Goal: Find specific page/section: Find specific page/section

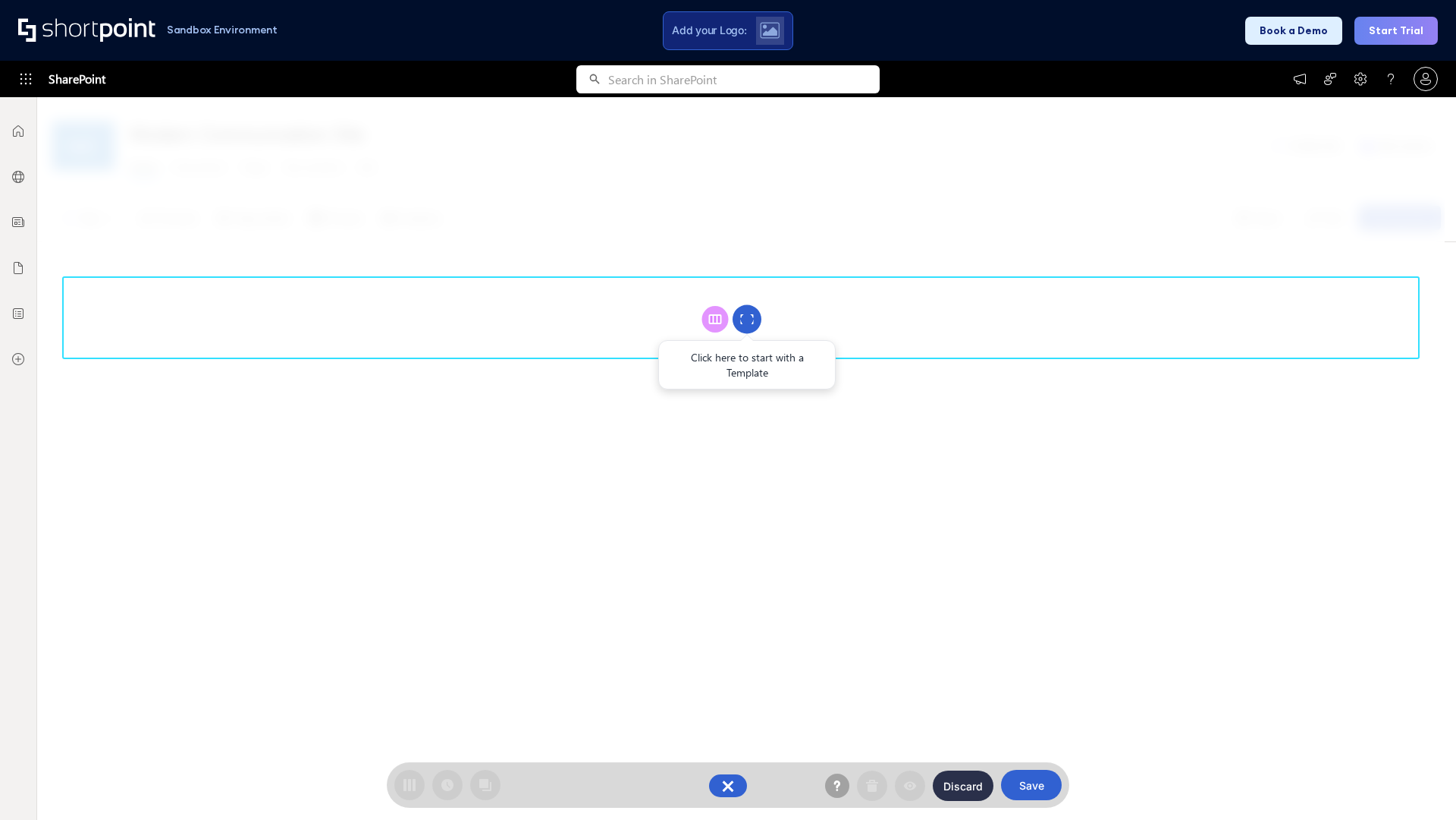
click at [747, 318] on circle at bounding box center [747, 320] width 29 height 29
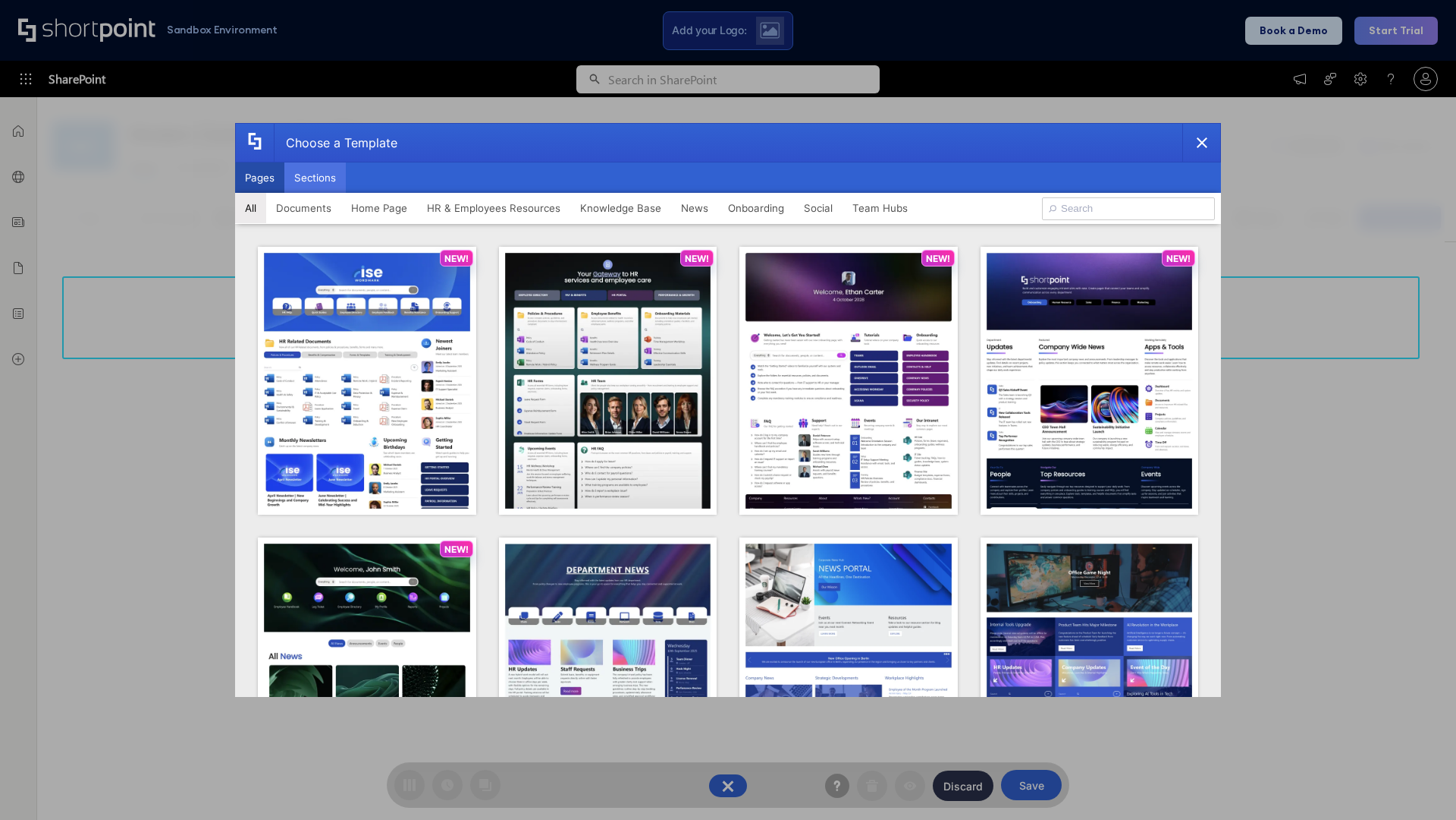
click at [315, 177] on button "Sections" at bounding box center [315, 177] width 61 height 30
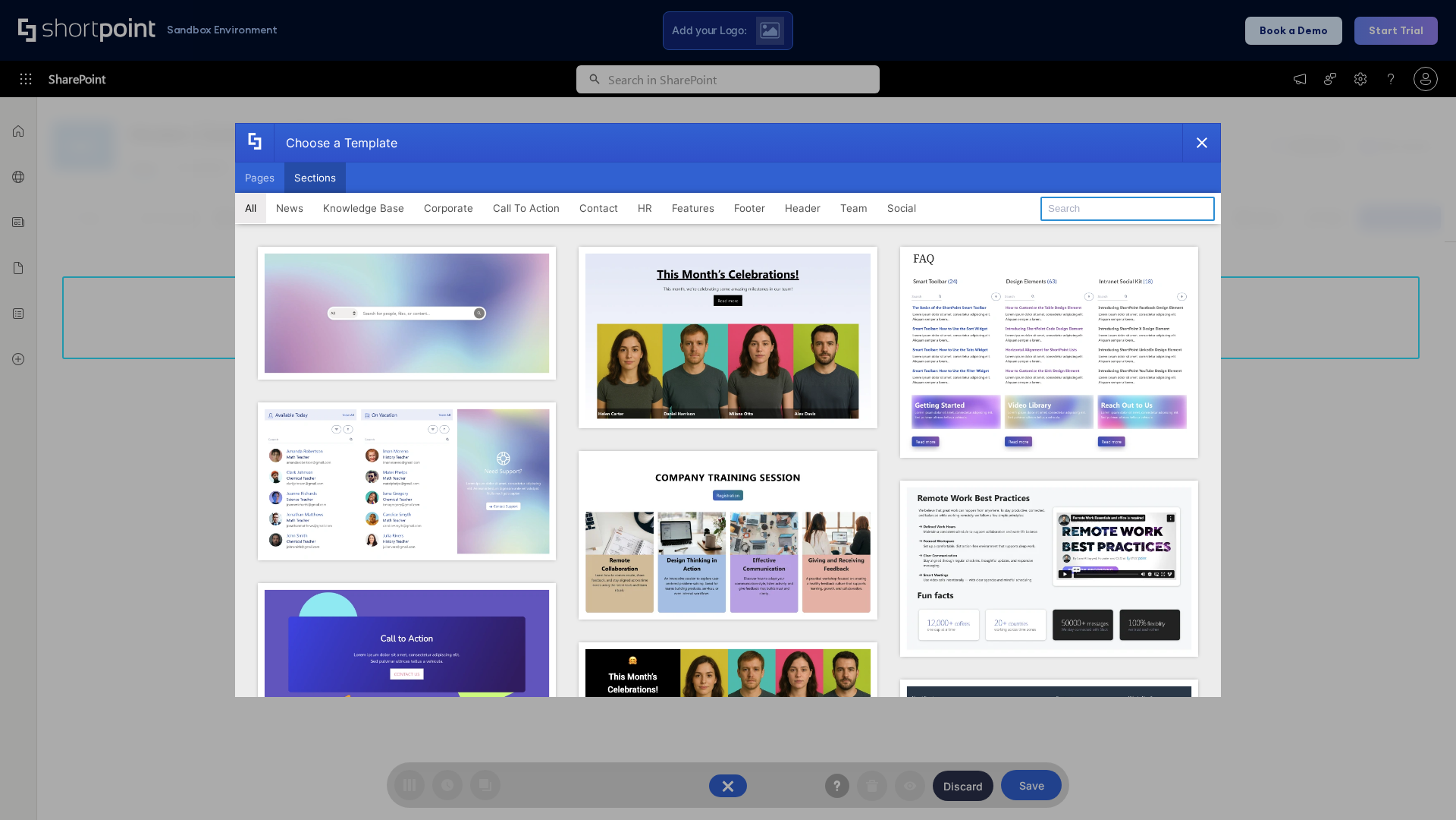
type input "FAQ 5"
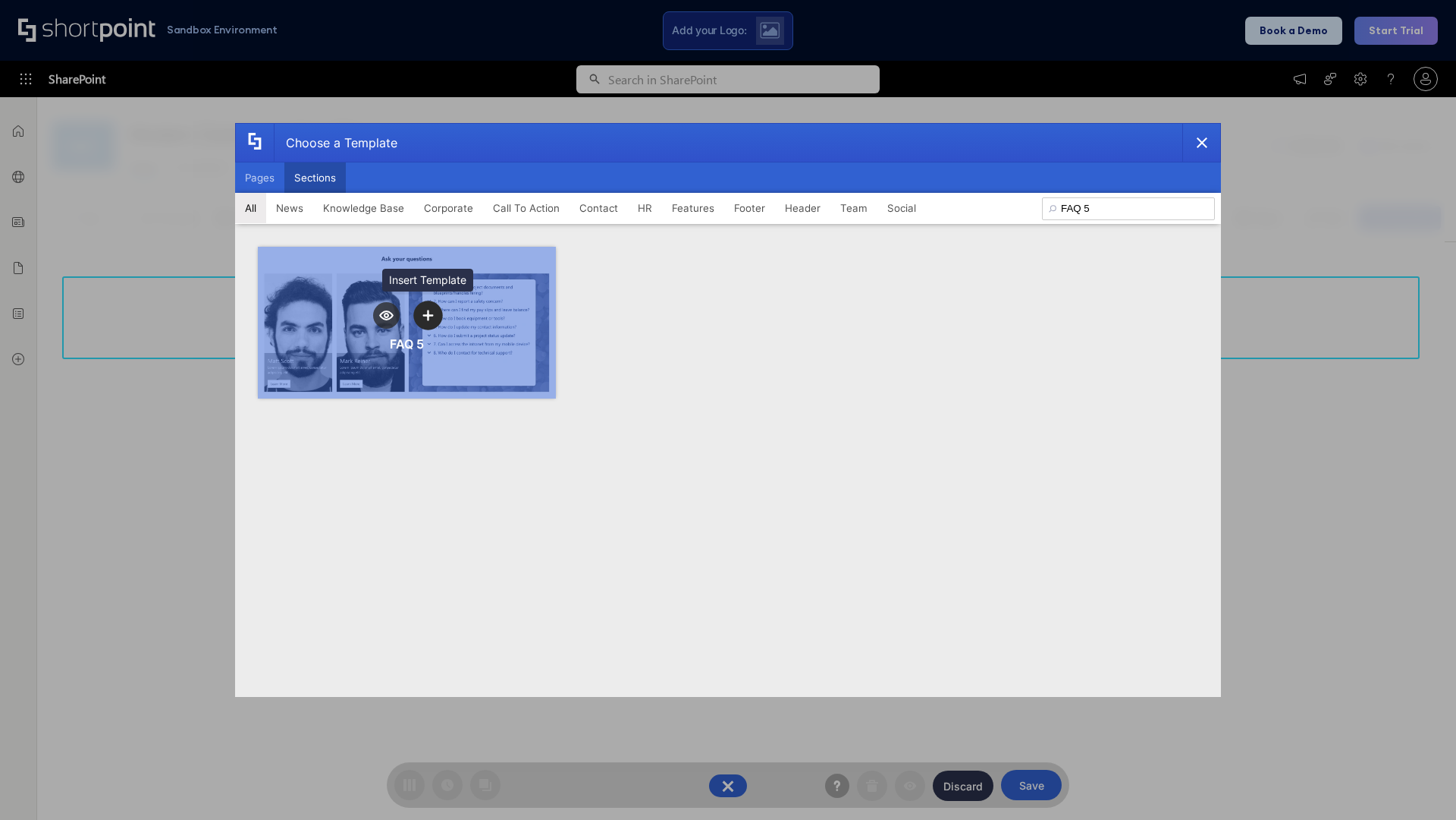
click at [427, 315] on icon "template selector" at bounding box center [427, 315] width 10 height 10
